Goal: Information Seeking & Learning: Learn about a topic

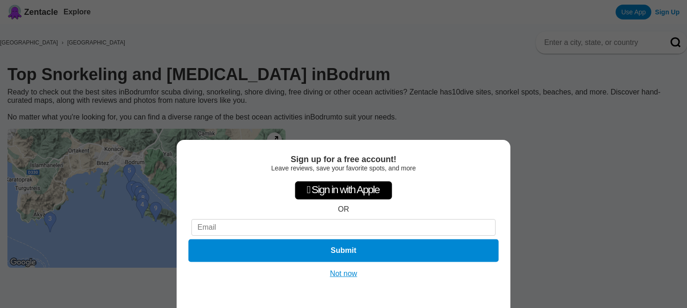
click at [287, 246] on button "Submit" at bounding box center [343, 251] width 310 height 23
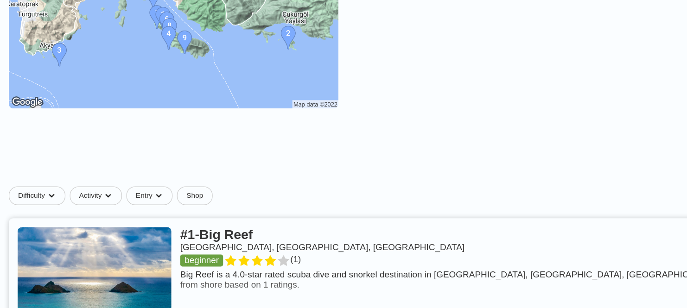
scroll to position [128, 0]
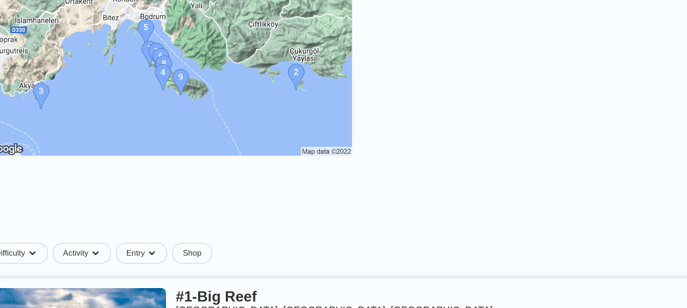
click at [185, 83] on img at bounding box center [146, 69] width 278 height 139
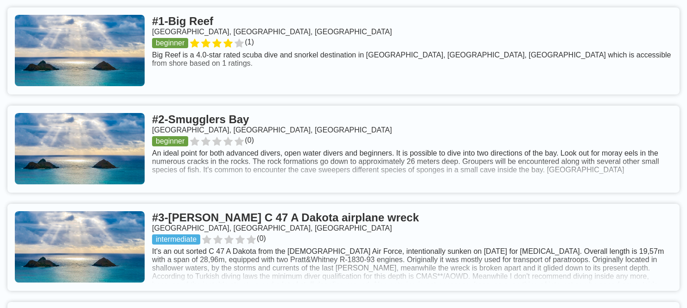
scroll to position [369, 0]
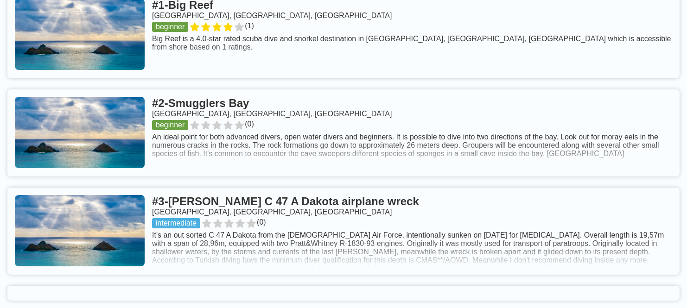
click at [250, 188] on link at bounding box center [343, 231] width 672 height 87
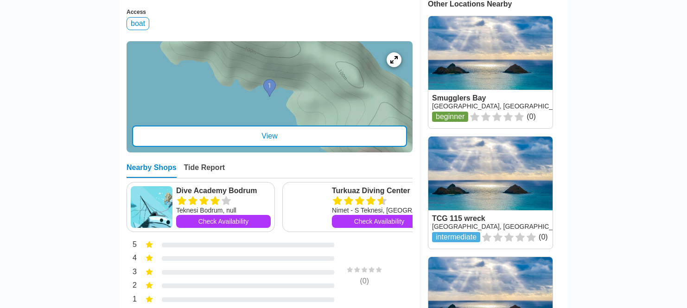
scroll to position [455, 0]
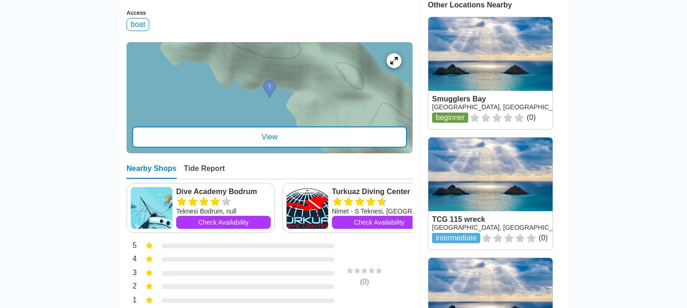
click at [223, 196] on icon at bounding box center [226, 201] width 11 height 11
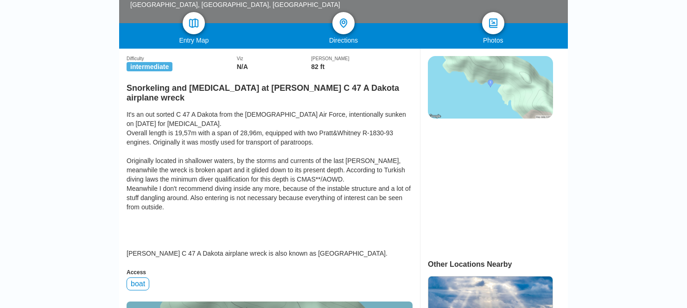
scroll to position [195, 0]
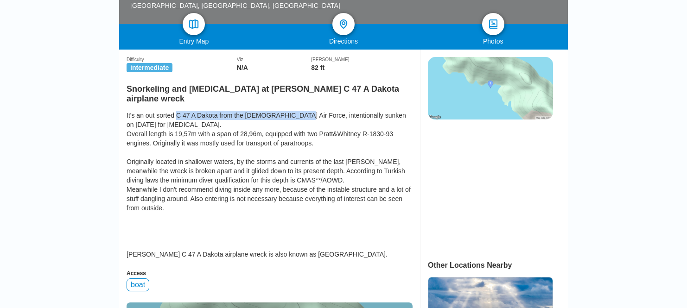
drag, startPoint x: 180, startPoint y: 61, endPoint x: 299, endPoint y: 64, distance: 119.6
click at [299, 111] on div "It's an out sorted C 47 A Dakota from the Turkish Air Force, intentionally sunk…" at bounding box center [269, 185] width 286 height 148
copy div "C 47 A Dakota from the Turkish Air Force"
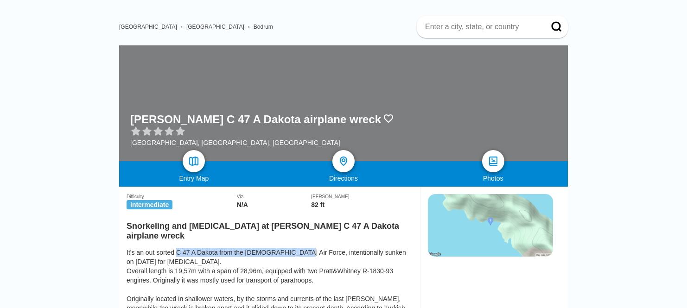
scroll to position [22, 0]
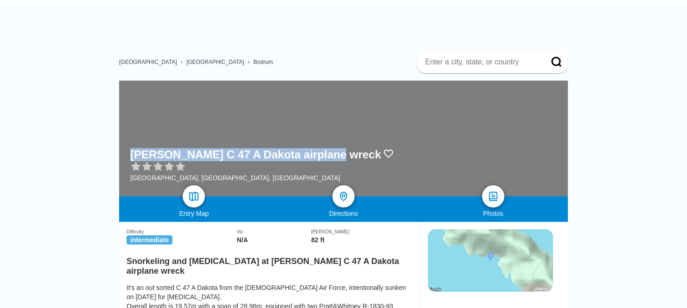
copy div "Douglas C 47 A Dakota airplane wreck"
drag, startPoint x: 324, startPoint y: 112, endPoint x: 108, endPoint y: 117, distance: 216.0
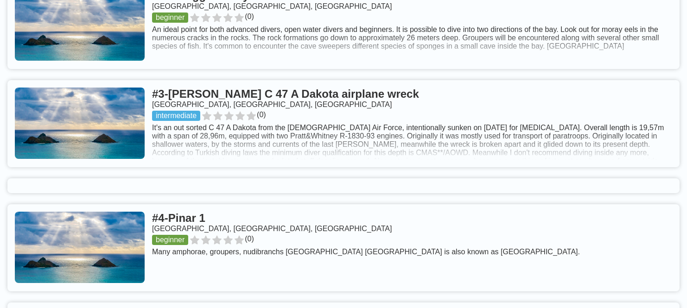
scroll to position [558, 0]
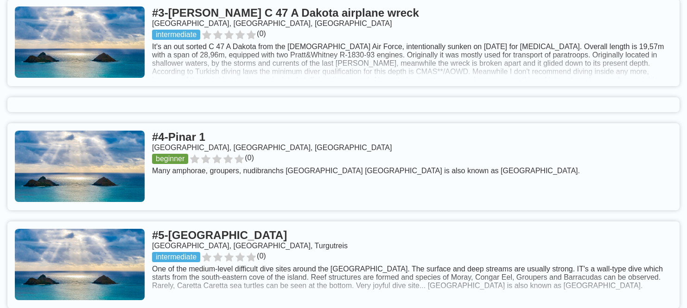
click at [210, 221] on link at bounding box center [343, 264] width 672 height 87
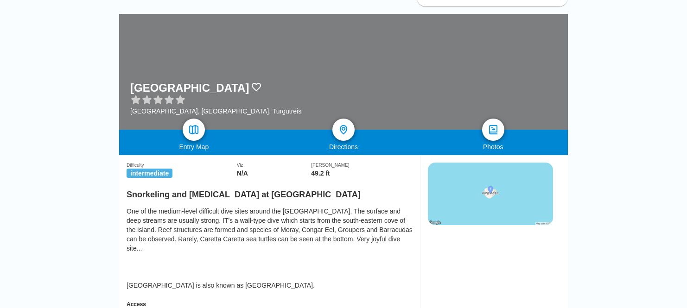
scroll to position [96, 0]
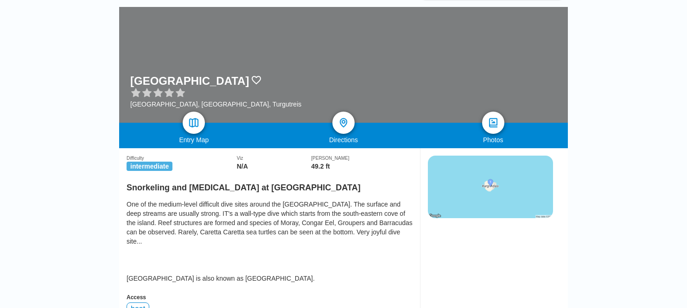
click at [191, 294] on div "Access" at bounding box center [269, 297] width 286 height 6
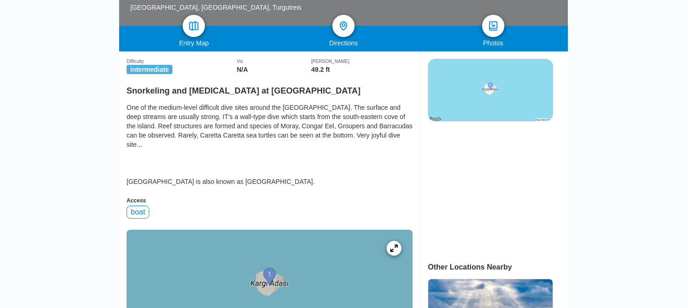
scroll to position [0, 0]
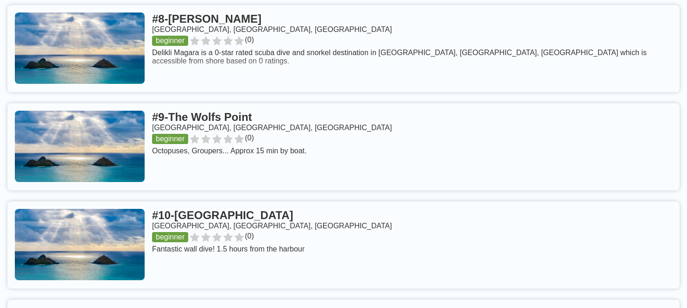
scroll to position [1069, 0]
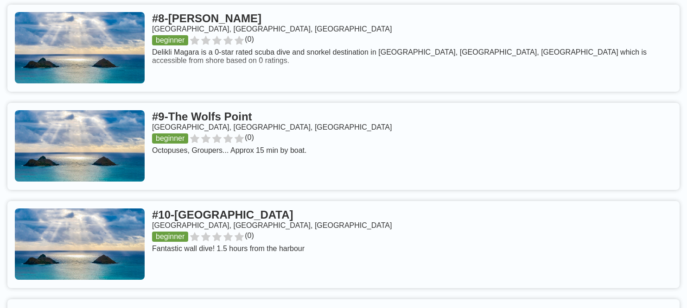
click at [165, 103] on link at bounding box center [343, 146] width 672 height 87
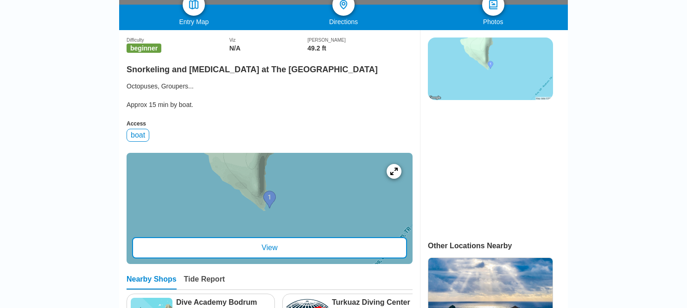
scroll to position [228, 0]
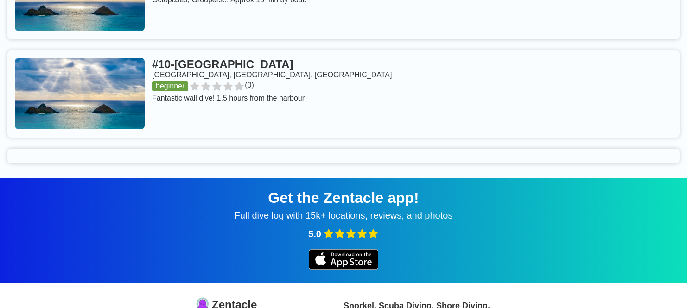
scroll to position [1308, 0]
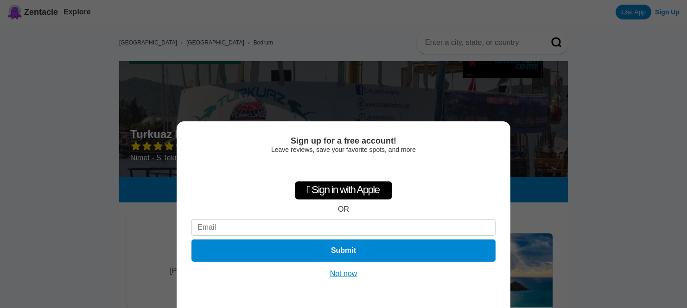
click at [347, 276] on button "Not now" at bounding box center [343, 273] width 33 height 9
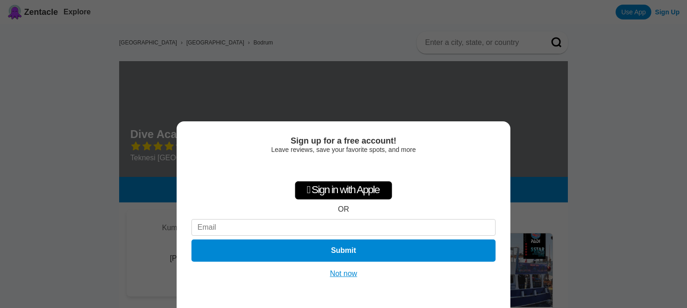
click at [341, 275] on button "Not now" at bounding box center [343, 273] width 33 height 9
